Goal: Task Accomplishment & Management: Complete application form

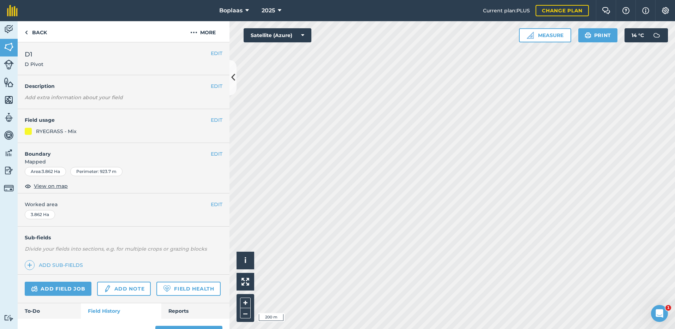
scroll to position [278, 0]
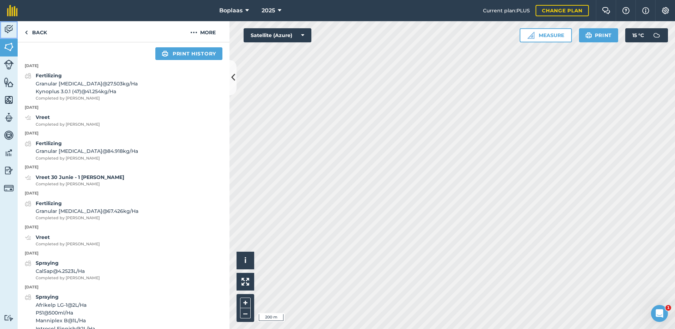
click at [10, 29] on img at bounding box center [9, 29] width 10 height 11
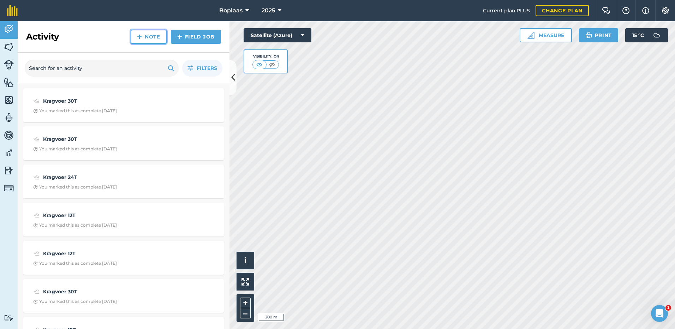
click at [156, 39] on link "Note" at bounding box center [149, 37] width 36 height 14
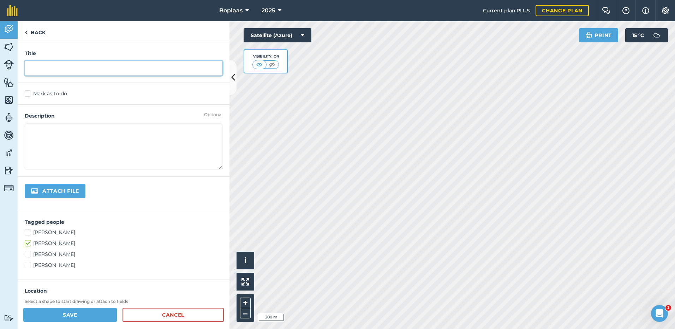
click at [50, 69] on input "text" at bounding box center [124, 68] width 198 height 15
type input "Kragvoer 24T"
click at [30, 95] on label "Mark as to-do" at bounding box center [124, 93] width 198 height 7
click at [29, 95] on input "Mark as to-do" at bounding box center [27, 92] width 5 height 5
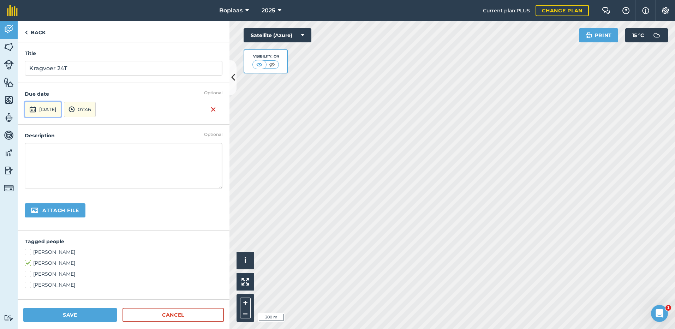
click at [54, 109] on button "[DATE]" at bounding box center [43, 110] width 36 height 16
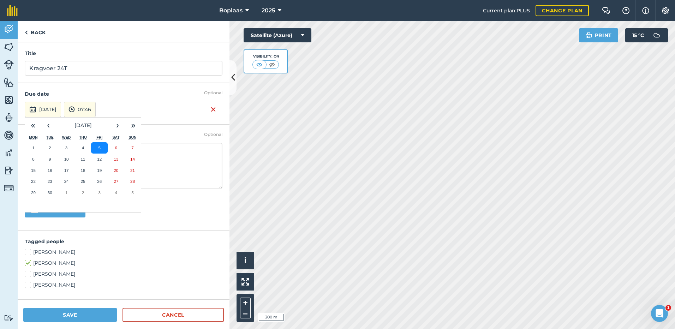
click at [97, 149] on button "5" at bounding box center [99, 147] width 17 height 11
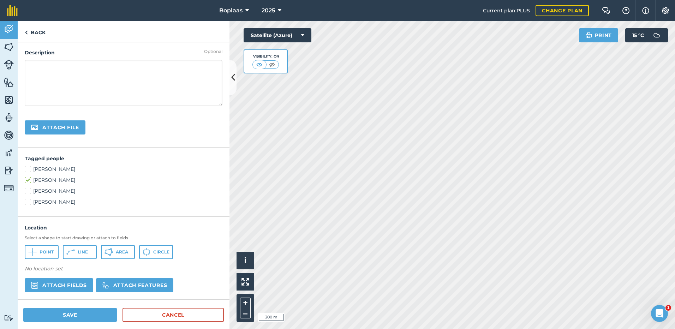
scroll to position [106, 0]
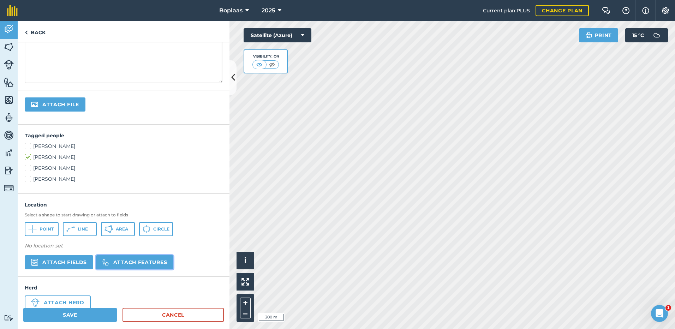
click at [133, 259] on button "Attach features" at bounding box center [134, 262] width 77 height 14
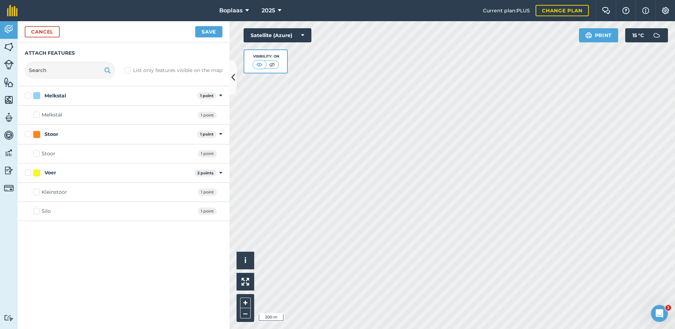
click at [38, 211] on label "Silo" at bounding box center [42, 211] width 18 height 7
click at [38, 211] on input "Silo" at bounding box center [35, 210] width 5 height 5
checkbox input "true"
click at [211, 30] on button "Save" at bounding box center [208, 31] width 27 height 11
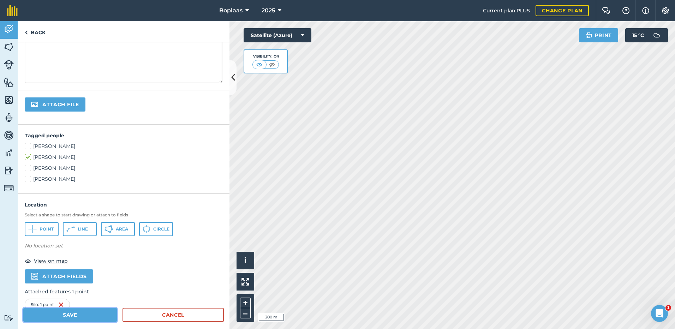
drag, startPoint x: 78, startPoint y: 313, endPoint x: 85, endPoint y: 309, distance: 7.9
click at [79, 313] on button "Save" at bounding box center [70, 315] width 94 height 14
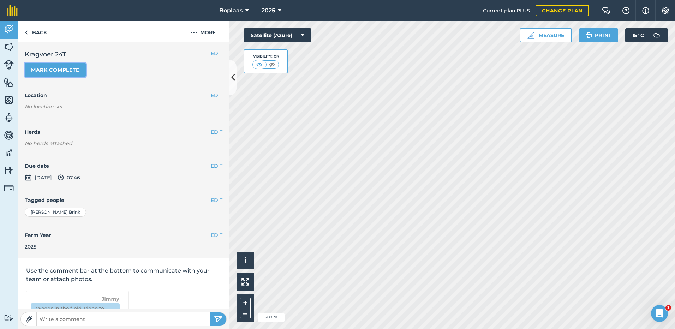
click at [58, 67] on button "Mark complete" at bounding box center [55, 70] width 61 height 14
click at [36, 30] on link "Back" at bounding box center [36, 31] width 36 height 21
